Goal: Task Accomplishment & Management: Complete application form

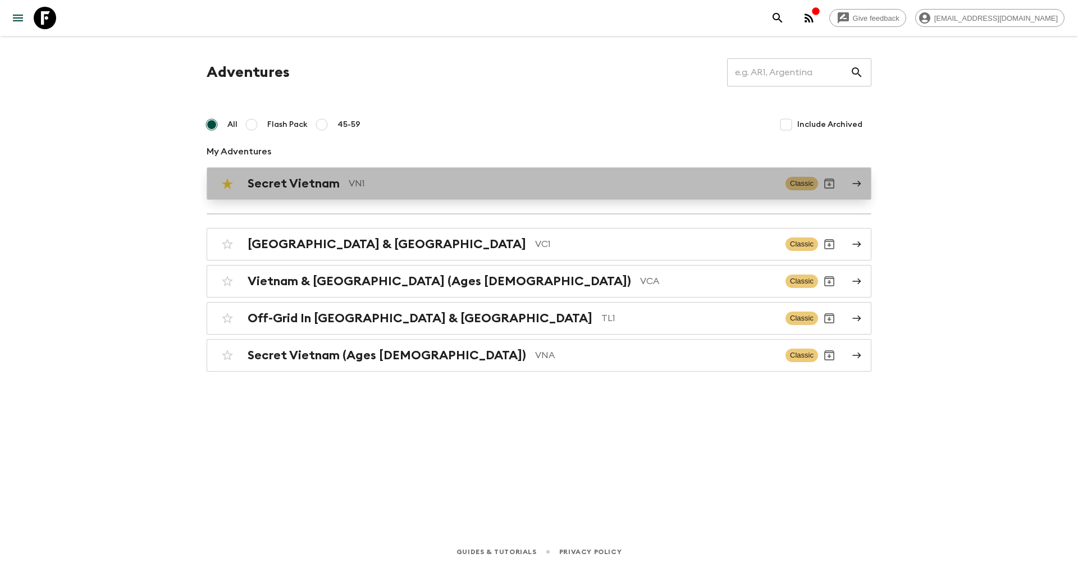
click at [372, 186] on p "VN1" at bounding box center [563, 183] width 428 height 13
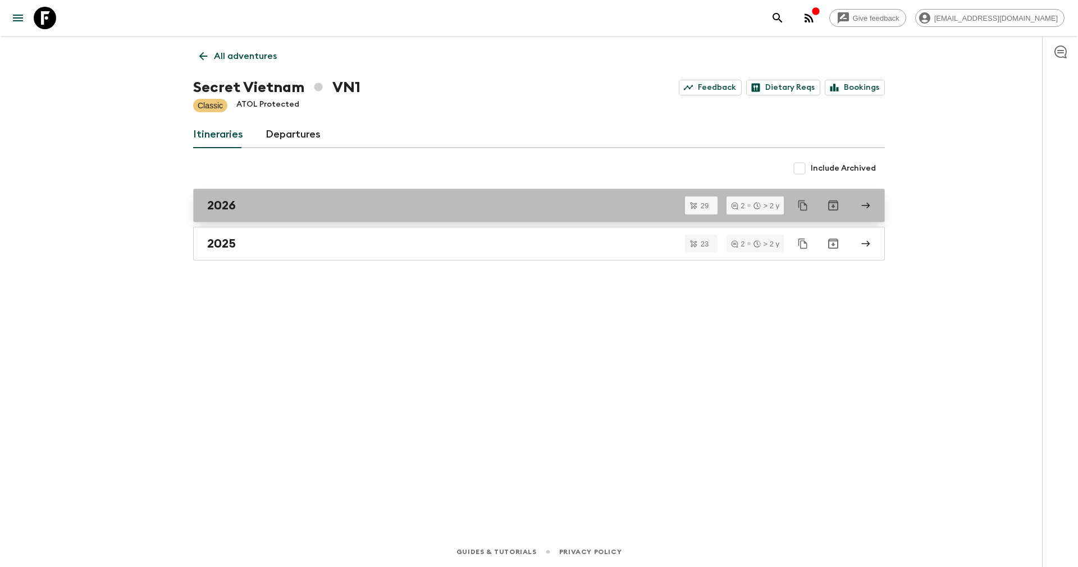
click at [294, 208] on div "2026" at bounding box center [528, 205] width 642 height 15
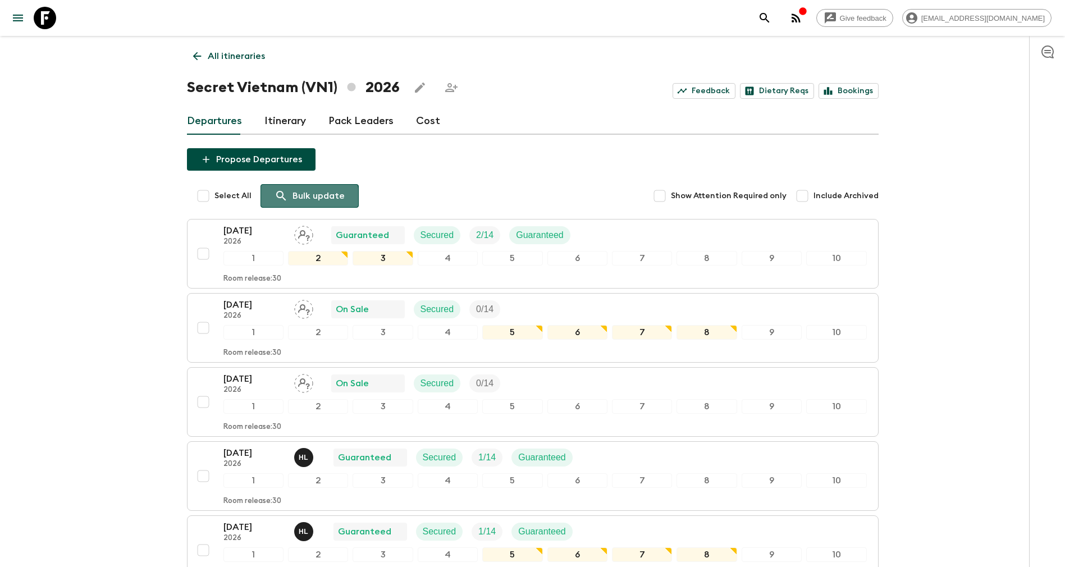
click at [288, 197] on div "Bulk update" at bounding box center [309, 195] width 70 height 13
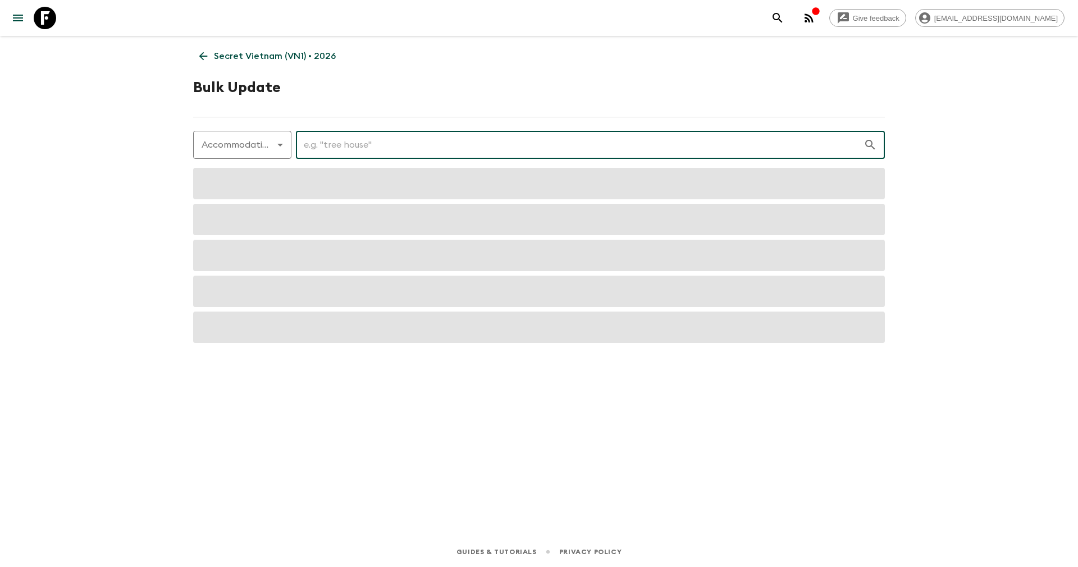
click at [365, 149] on input "text" at bounding box center [579, 144] width 567 height 31
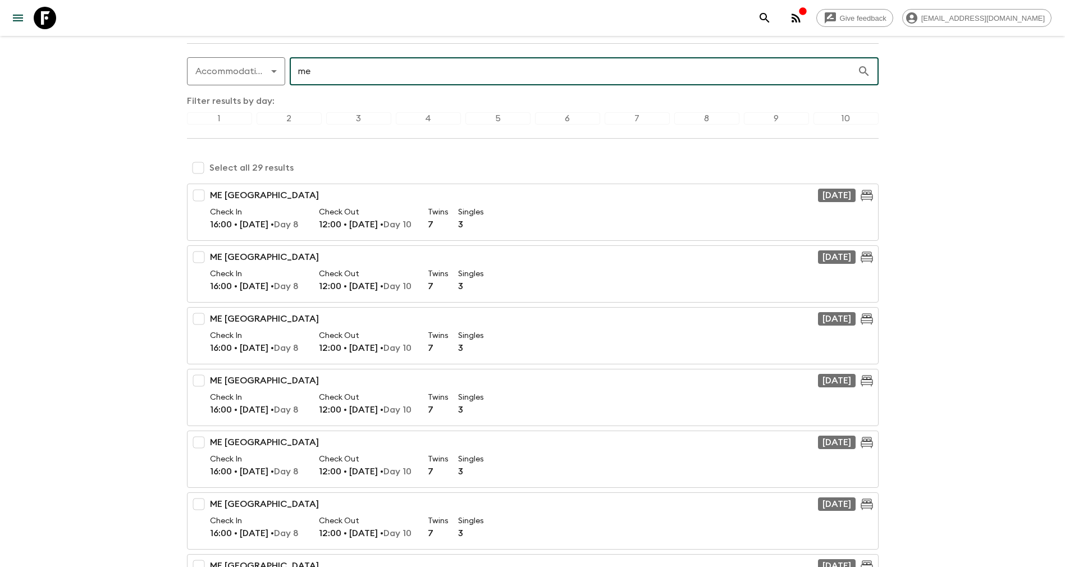
scroll to position [74, 0]
type input "me"
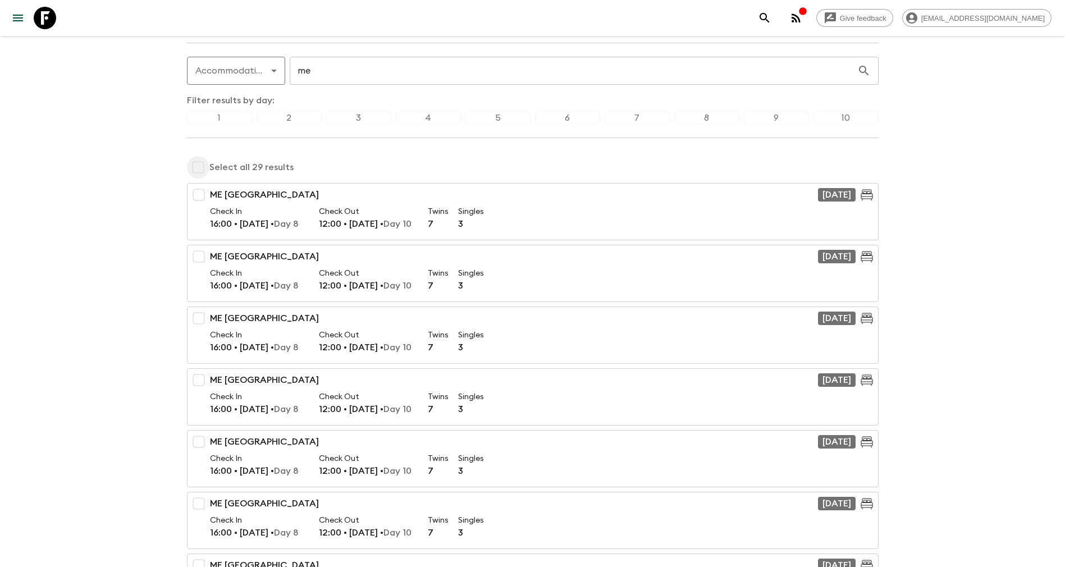
click at [200, 169] on input "checkbox" at bounding box center [198, 167] width 22 height 22
checkbox input "true"
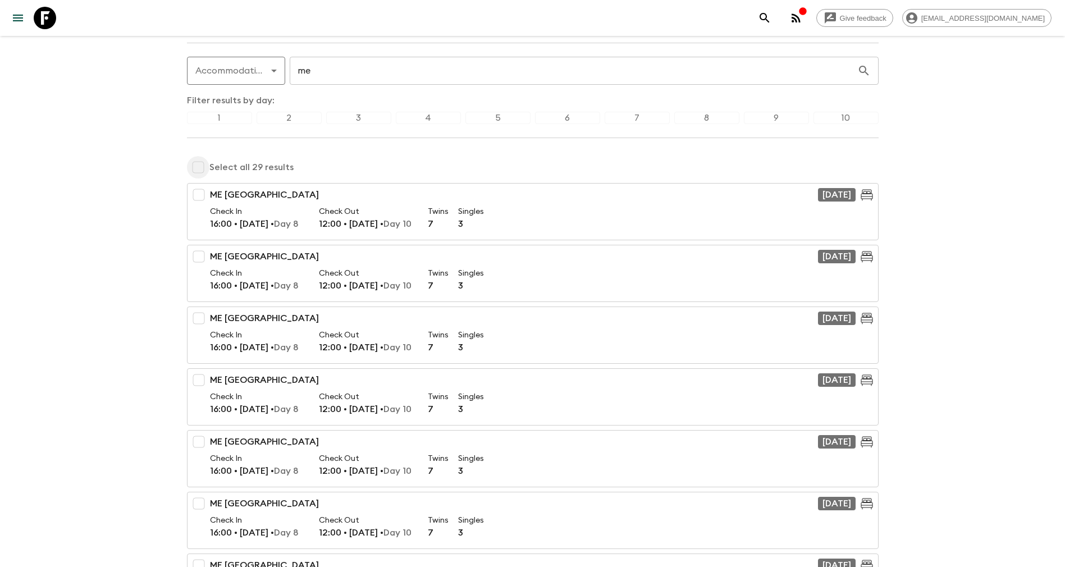
checkbox input "true"
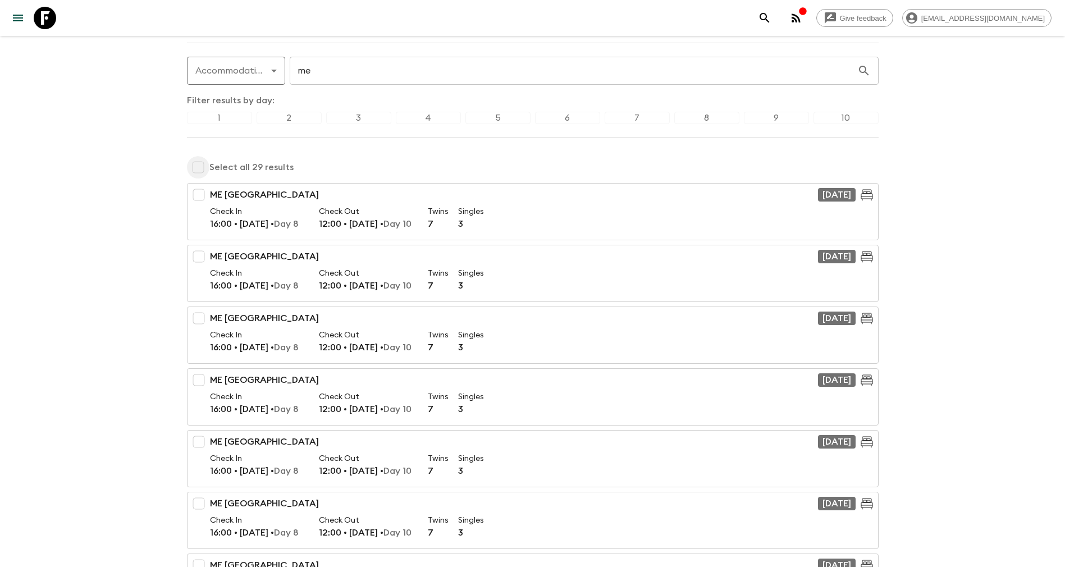
checkbox input "true"
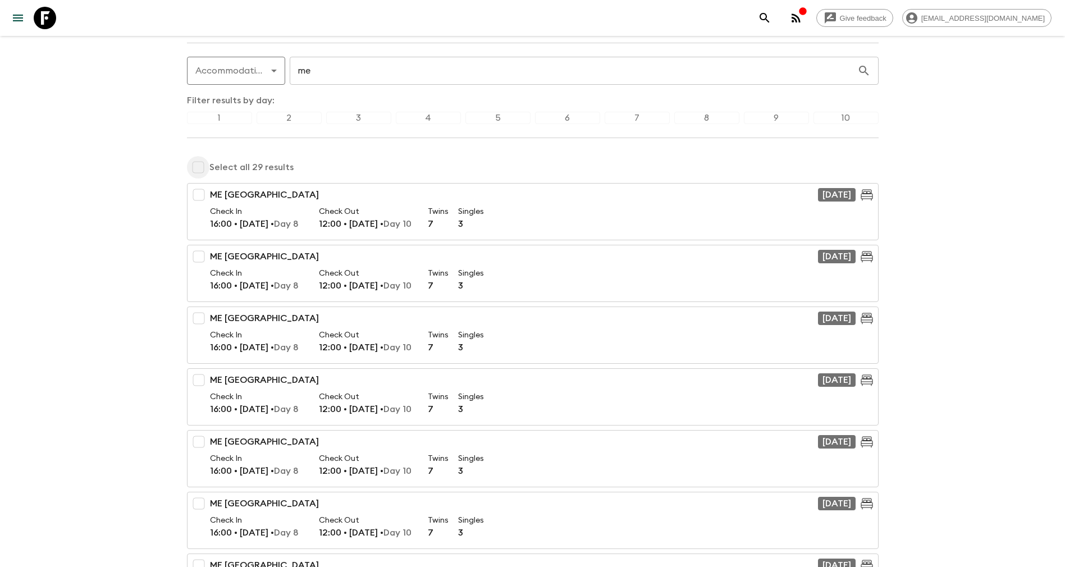
checkbox input "true"
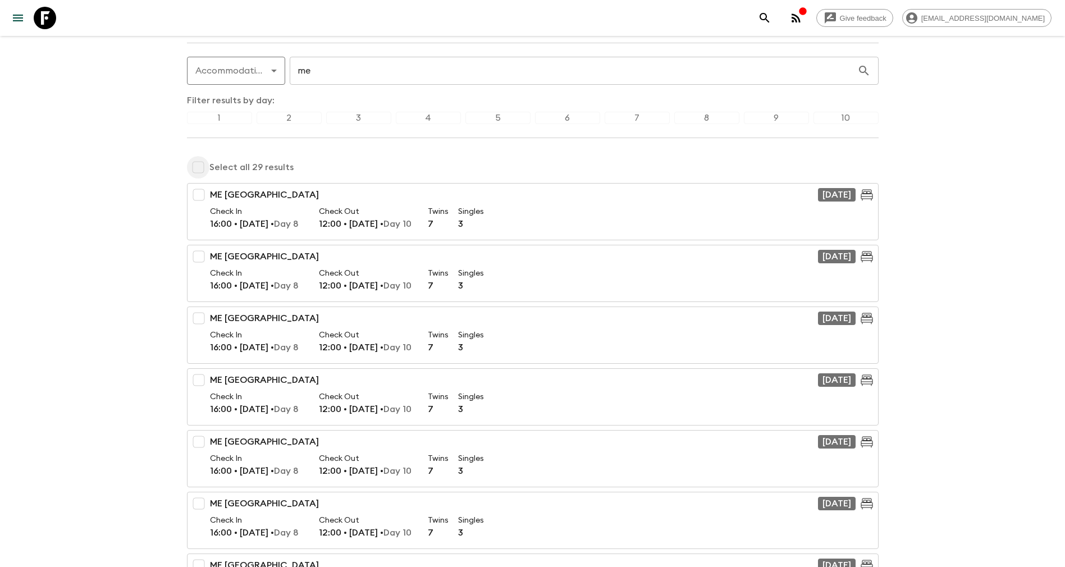
checkbox input "true"
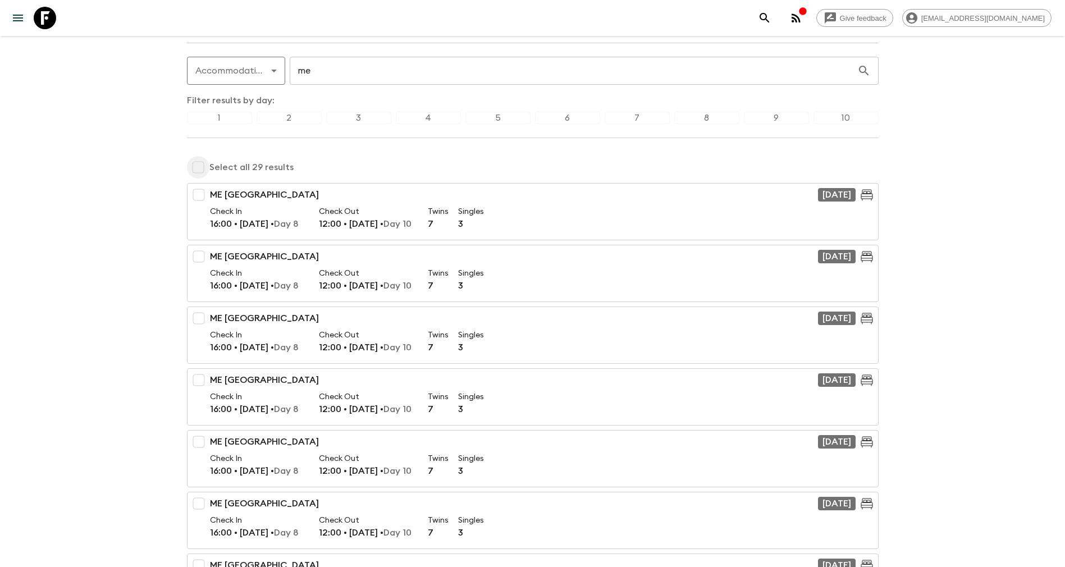
checkbox input "true"
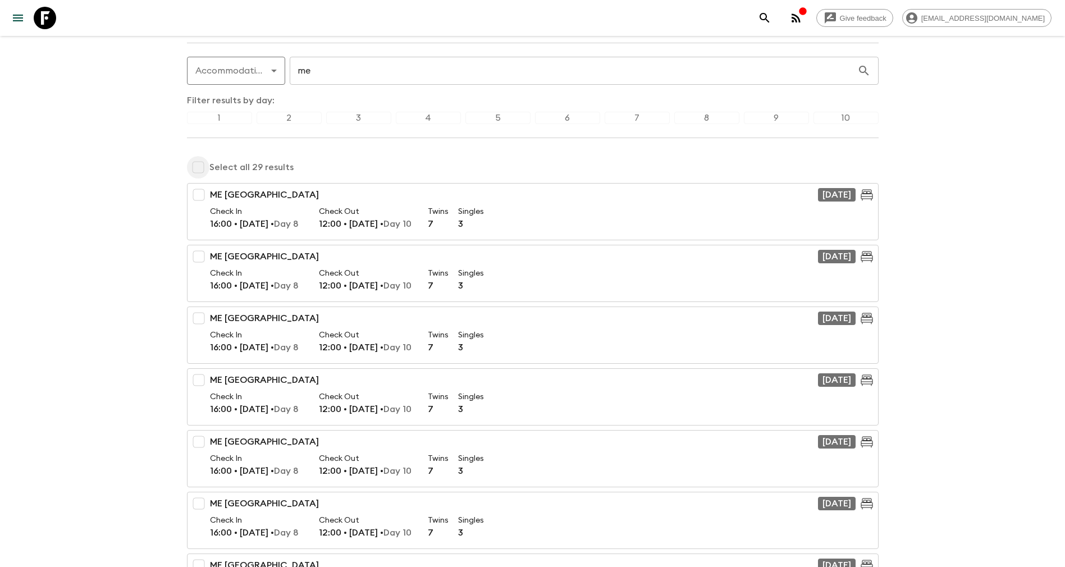
checkbox input "true"
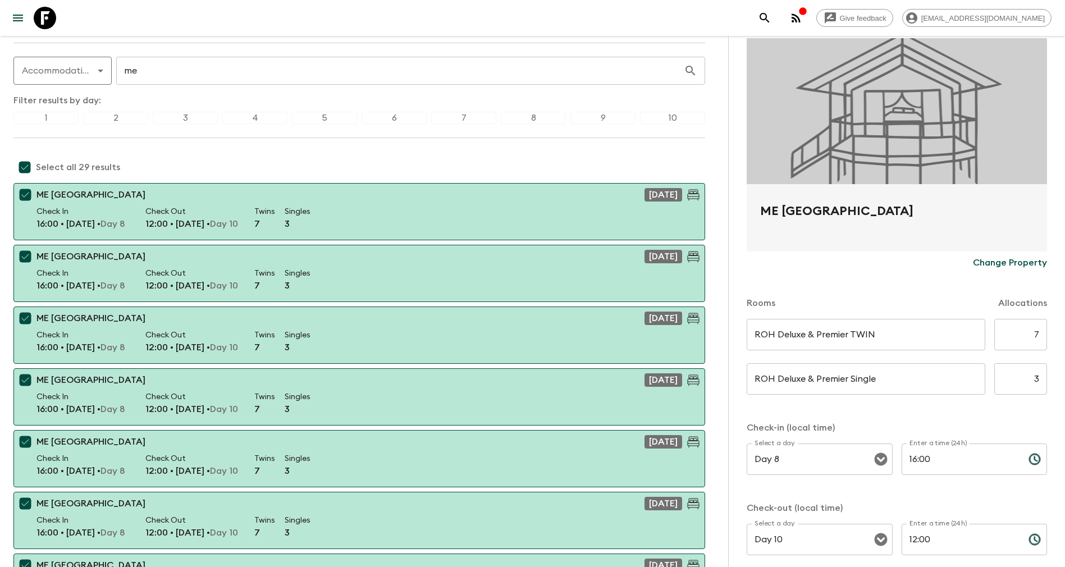
scroll to position [52, 0]
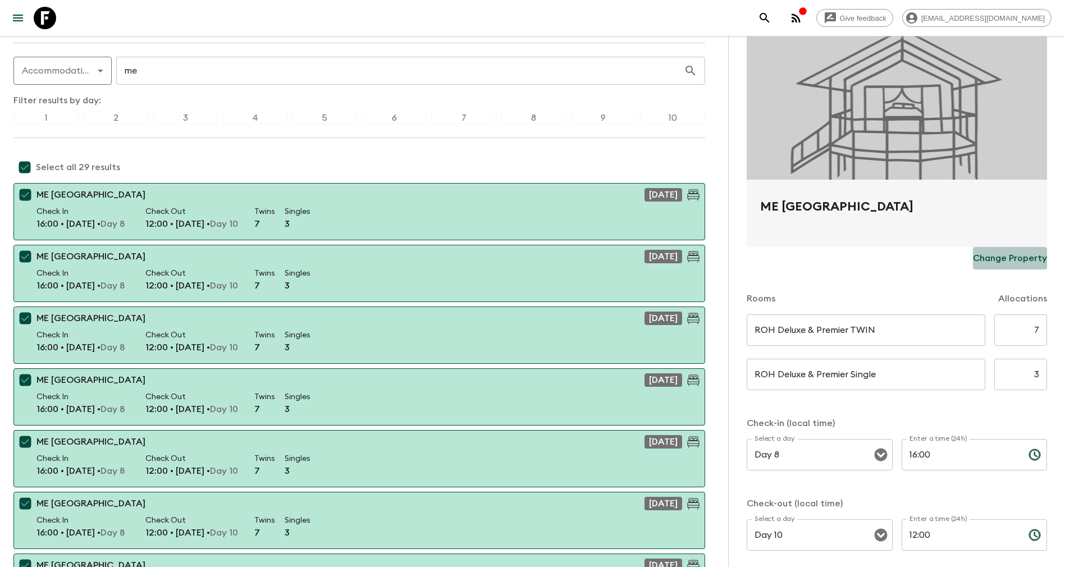
click at [998, 260] on p "Change Property" at bounding box center [1010, 257] width 74 height 13
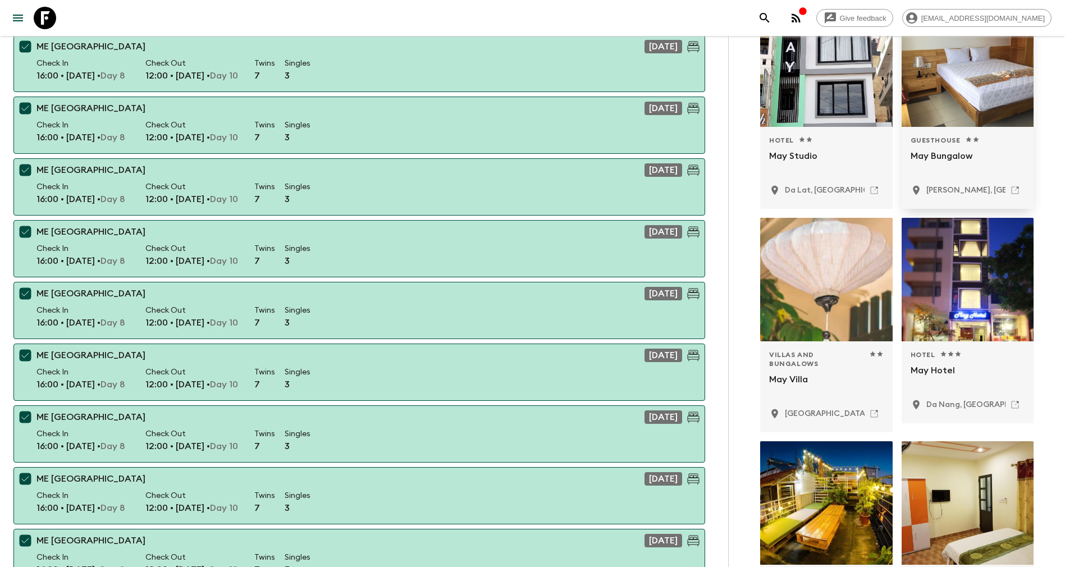
scroll to position [0, 0]
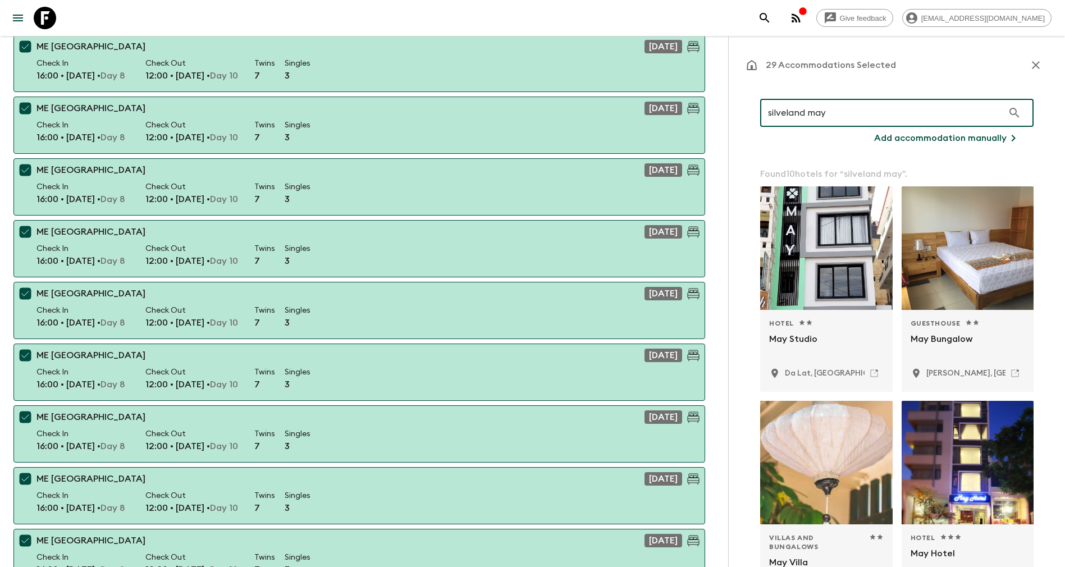
type input "silveland may"
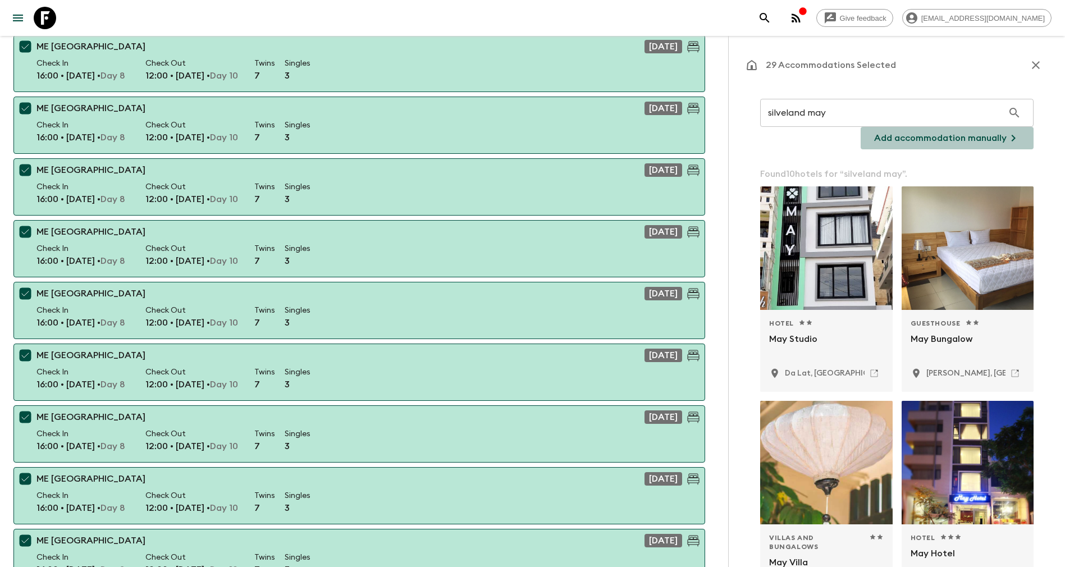
click at [959, 136] on p "Add accommodation manually" at bounding box center [940, 137] width 132 height 13
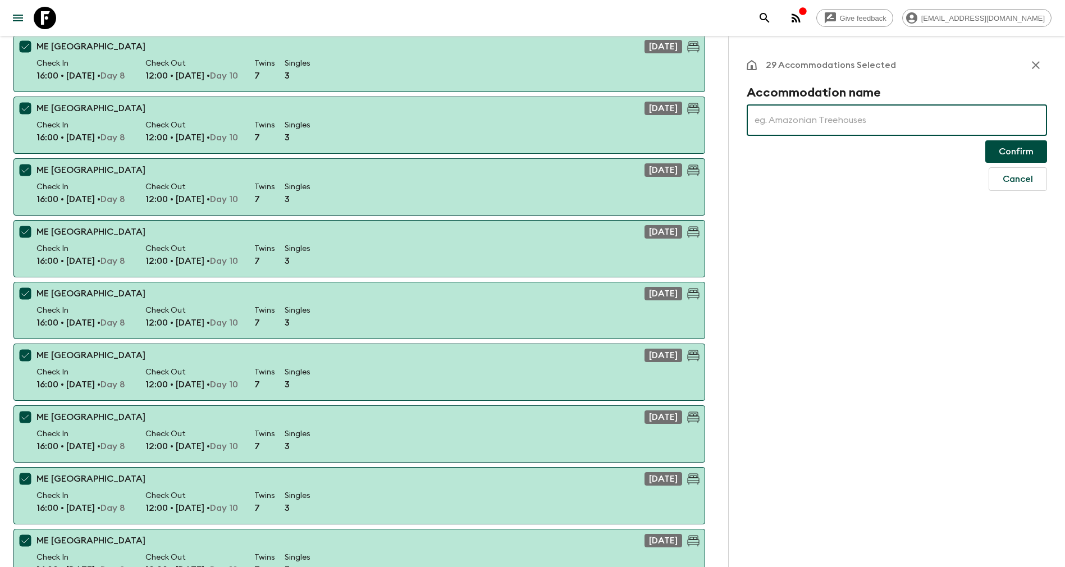
click at [909, 117] on input "text" at bounding box center [896, 119] width 300 height 31
type input "Silverland May Hote"
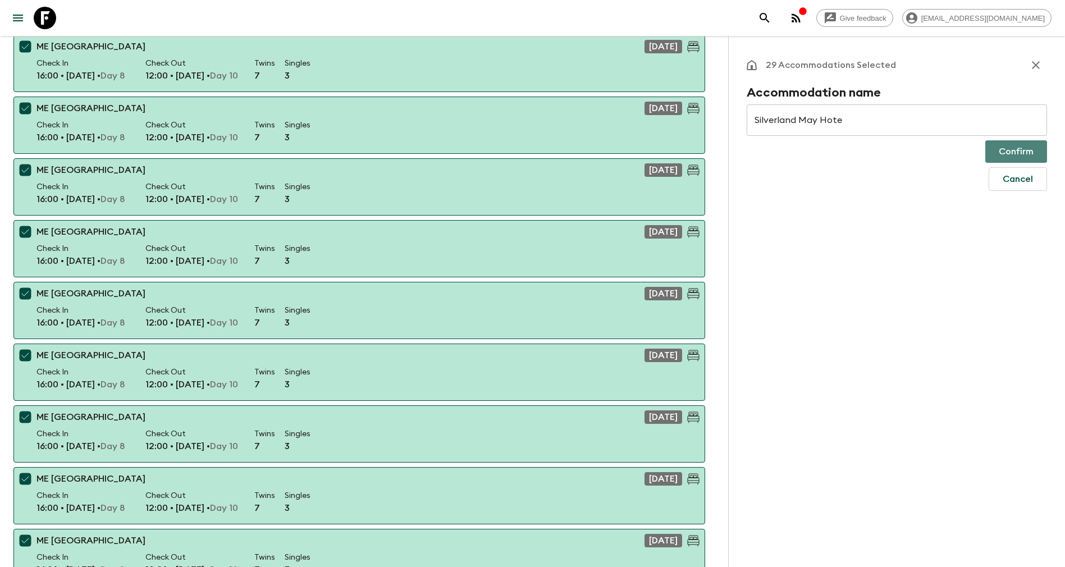
click at [1010, 149] on button "Confirm" at bounding box center [1016, 151] width 62 height 22
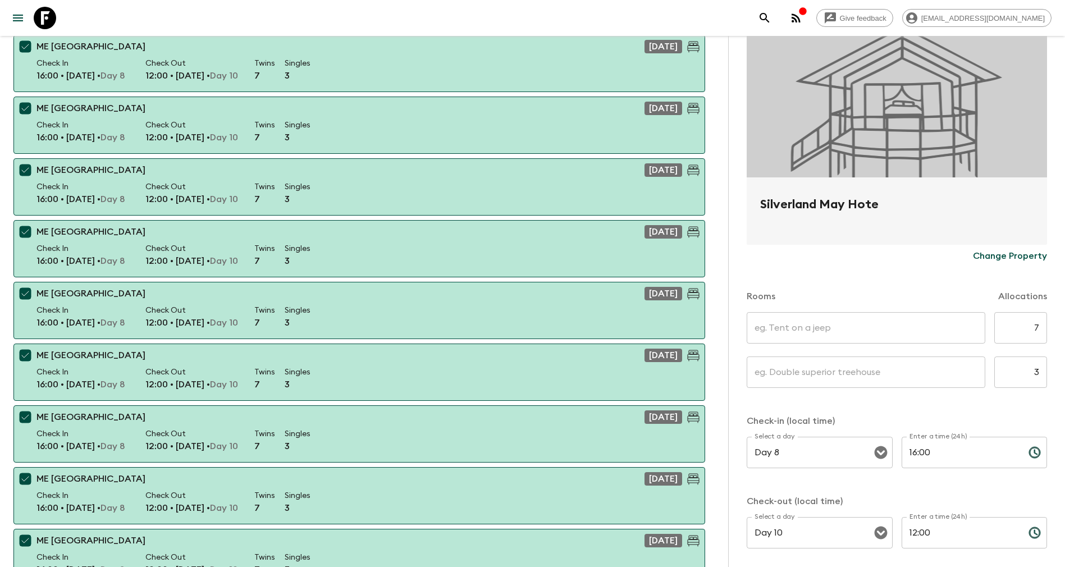
scroll to position [107, 0]
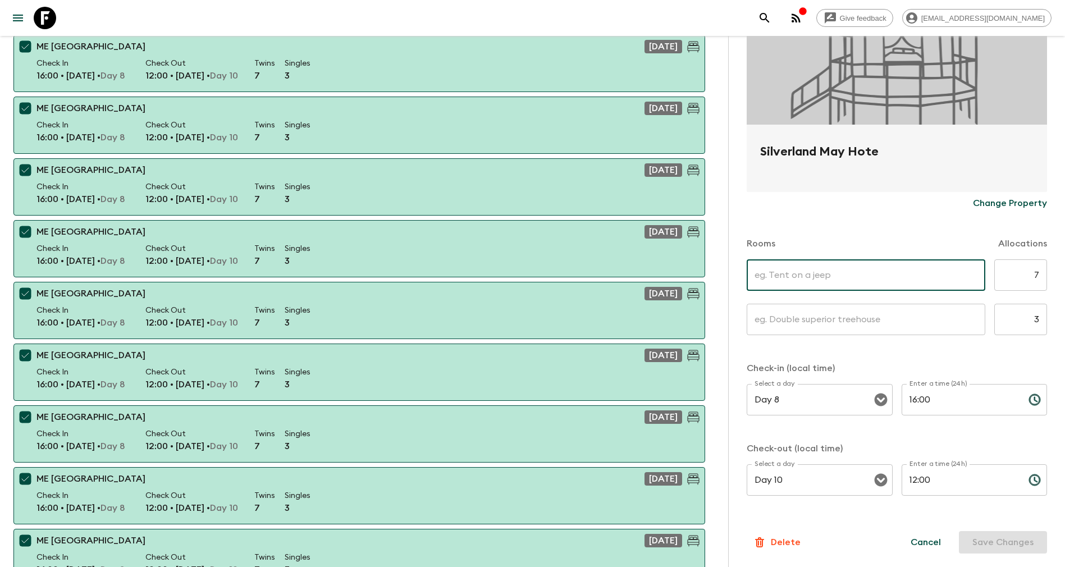
click at [816, 268] on input "text" at bounding box center [865, 274] width 239 height 31
type input "Deluxe Twin"
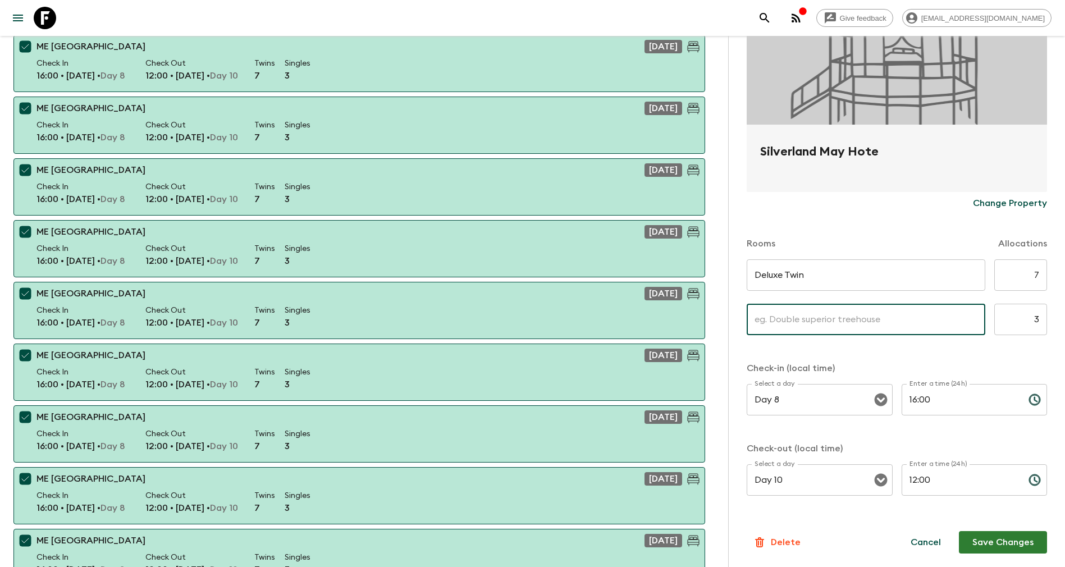
click at [819, 323] on input "text" at bounding box center [865, 319] width 239 height 31
type input "Deluxe Singe"
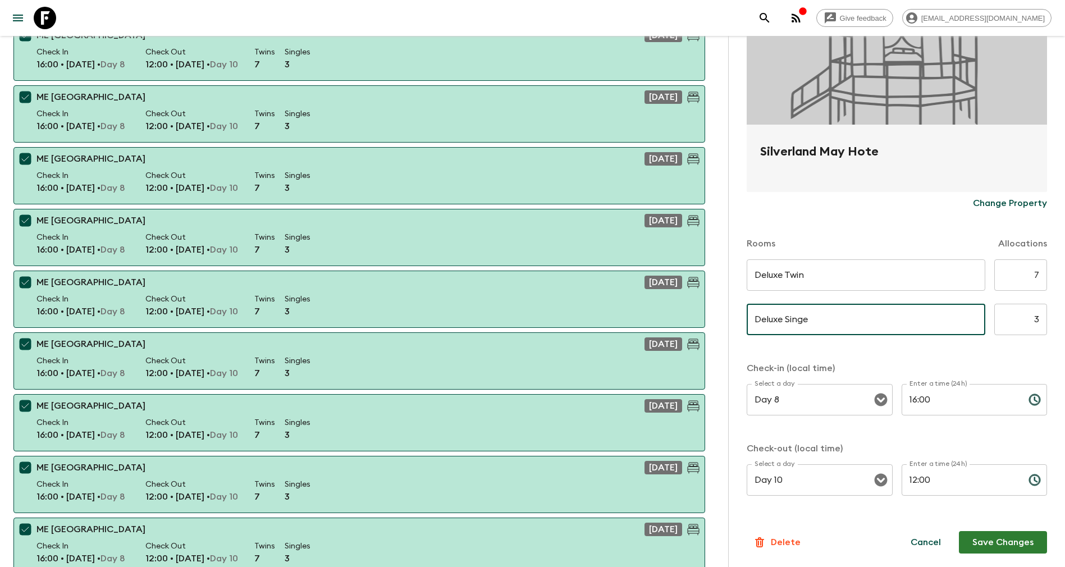
scroll to position [544, 0]
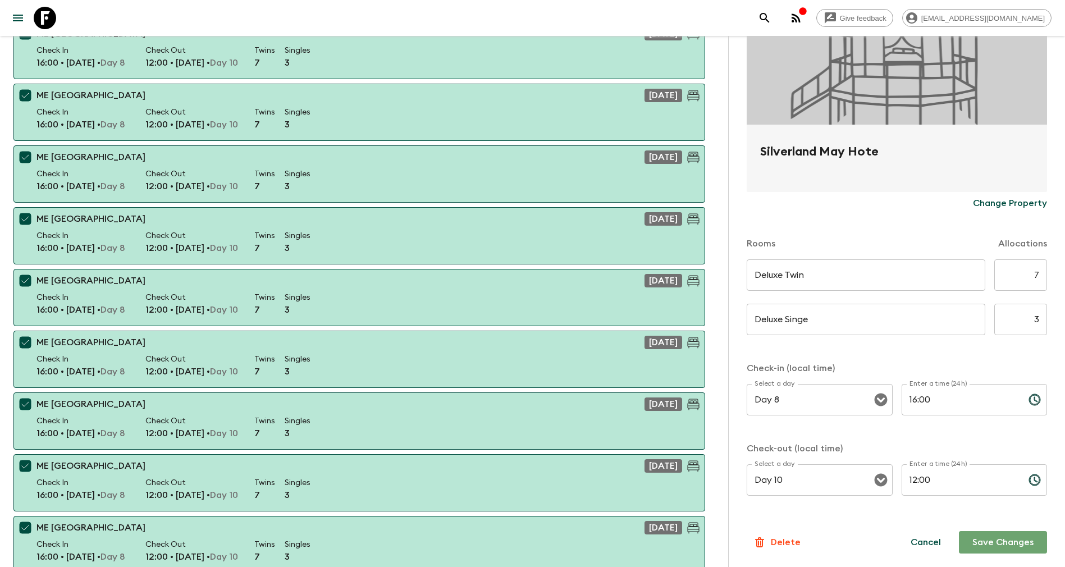
click at [1013, 542] on button "Save Changes" at bounding box center [1003, 542] width 88 height 22
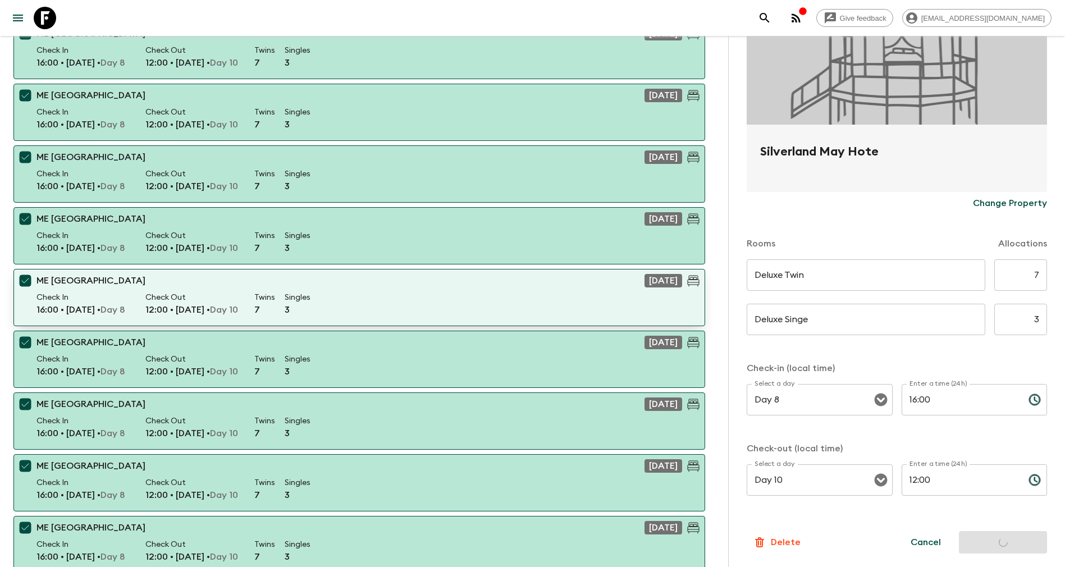
scroll to position [0, 0]
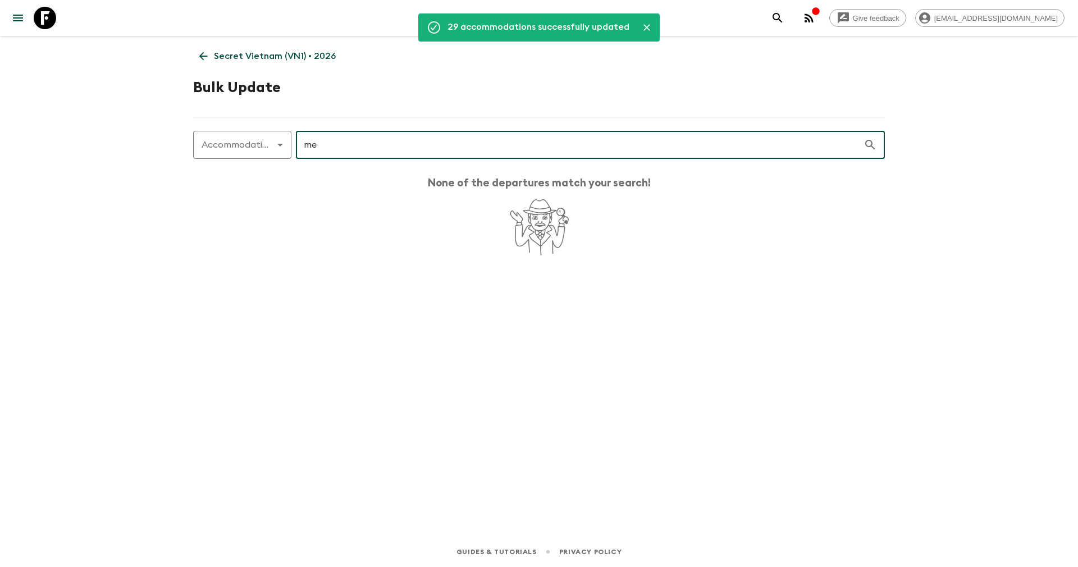
click at [418, 145] on input "me" at bounding box center [579, 144] width 567 height 31
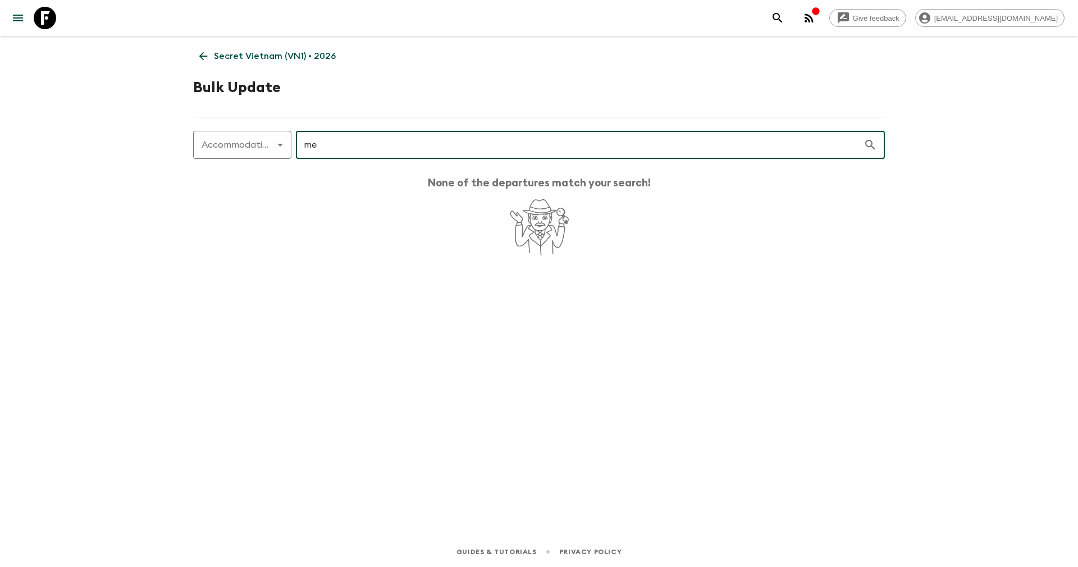
type input "m"
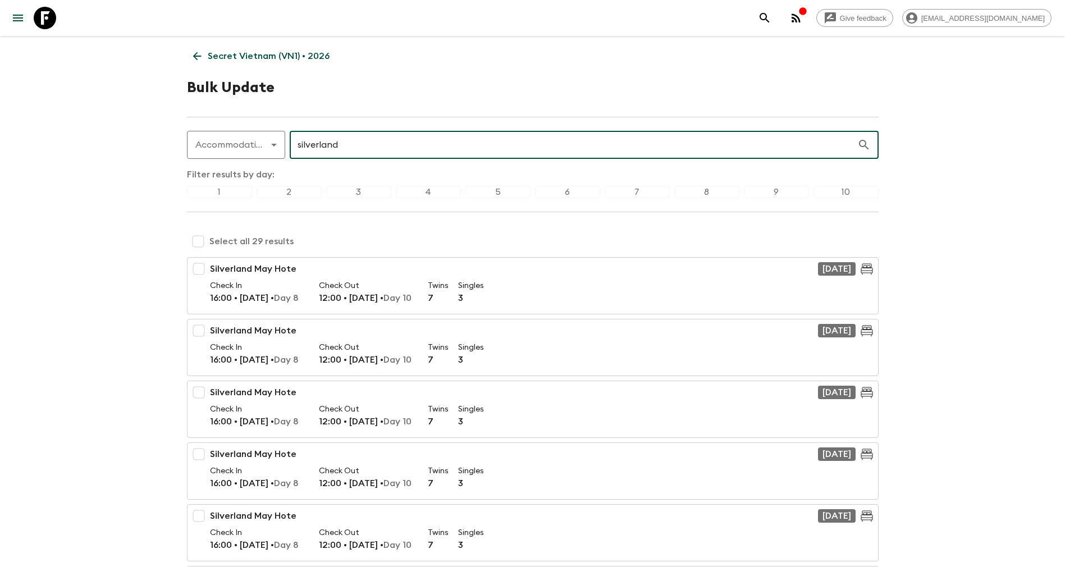
type input "silverland"
